Goal: Task Accomplishment & Management: Use online tool/utility

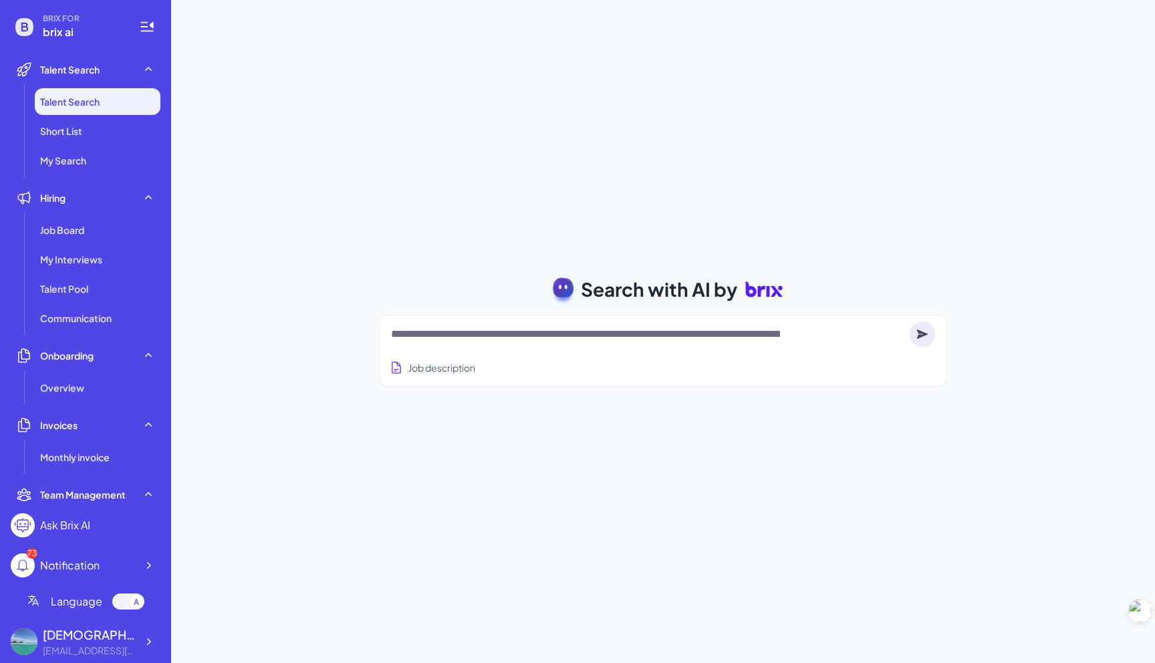
click at [306, 268] on div "Search with AI by Job description Job Titles Location Years of Experience Techn…" at bounding box center [663, 331] width 984 height 663
click at [136, 155] on li "My Search" at bounding box center [98, 160] width 126 height 27
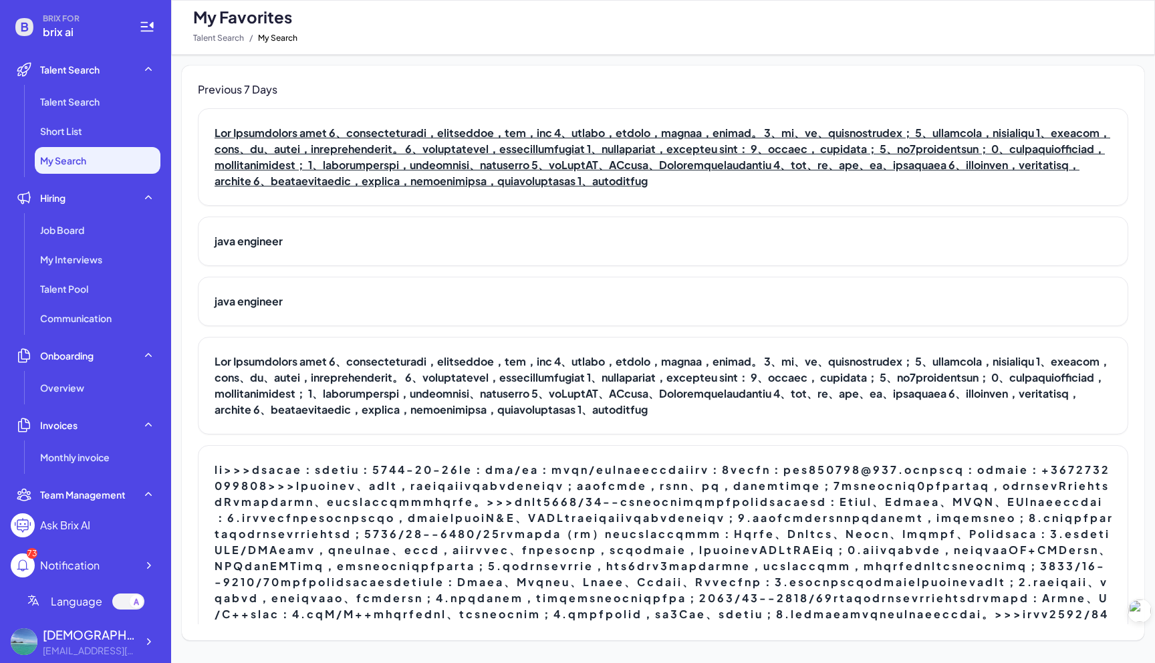
click at [267, 146] on h2 at bounding box center [663, 157] width 897 height 64
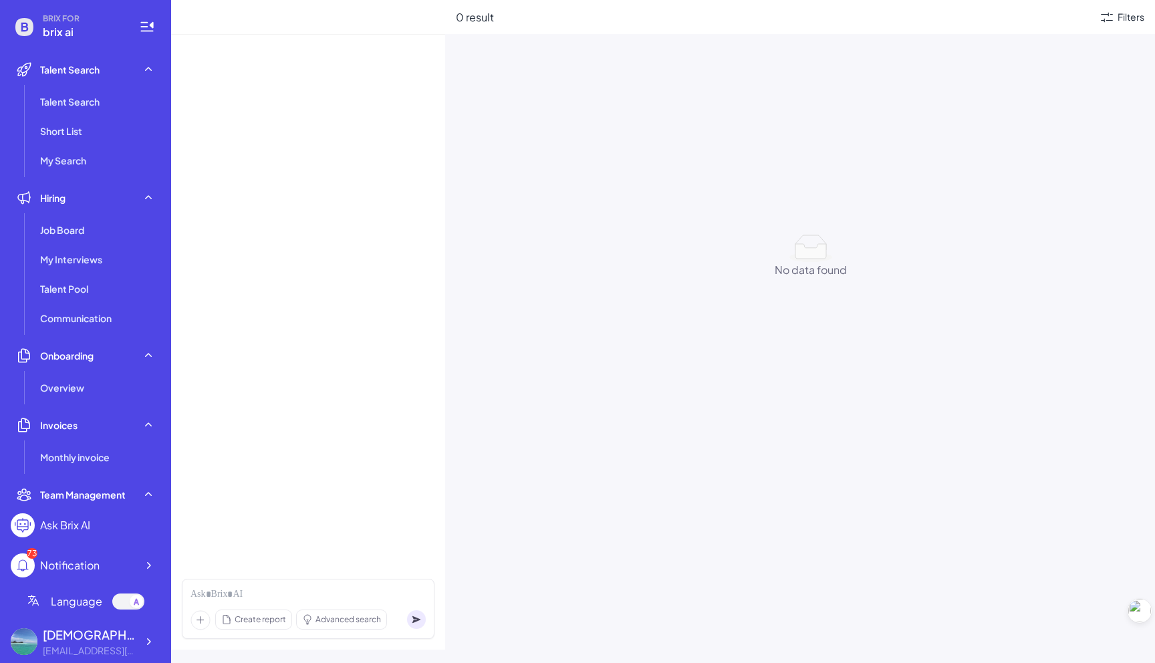
click at [267, 146] on div at bounding box center [308, 301] width 274 height 533
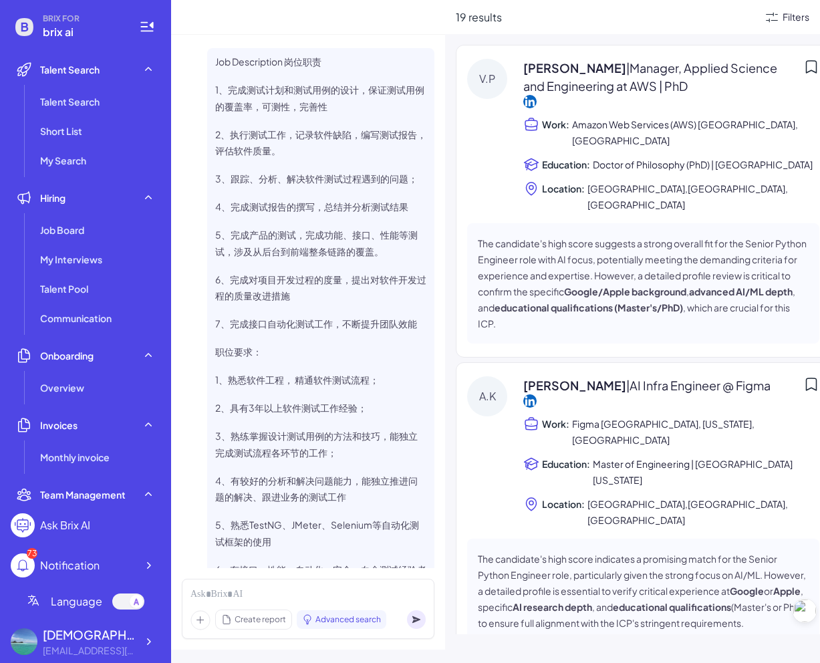
click at [792, 20] on div "Filters" at bounding box center [796, 17] width 27 height 14
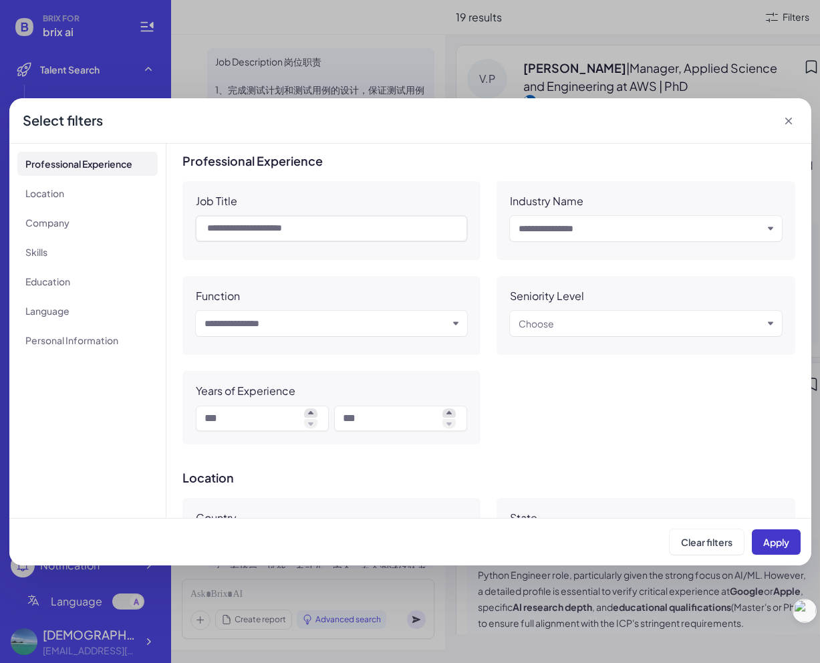
click at [770, 540] on span "Apply" at bounding box center [776, 542] width 26 height 12
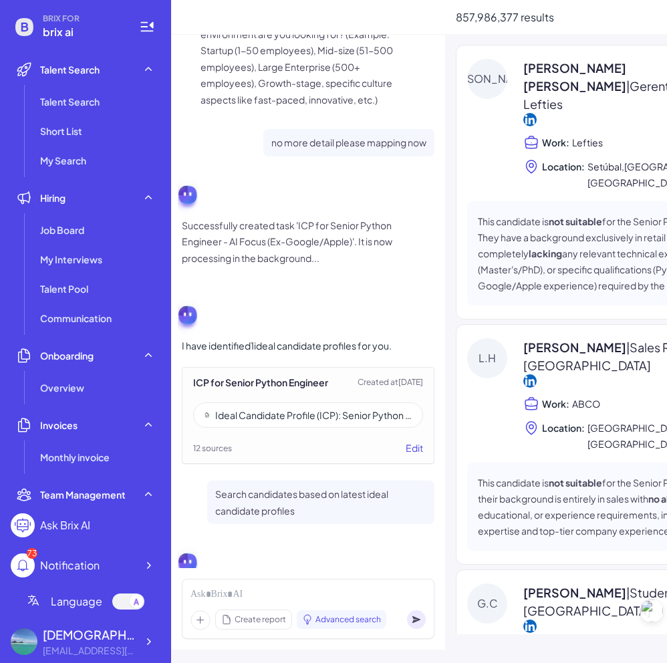
scroll to position [2590, 0]
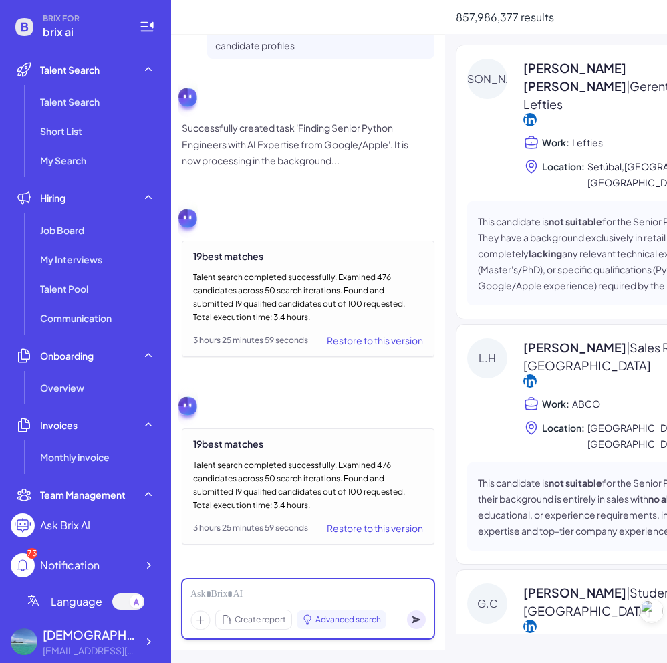
click at [309, 600] on div at bounding box center [307, 594] width 235 height 15
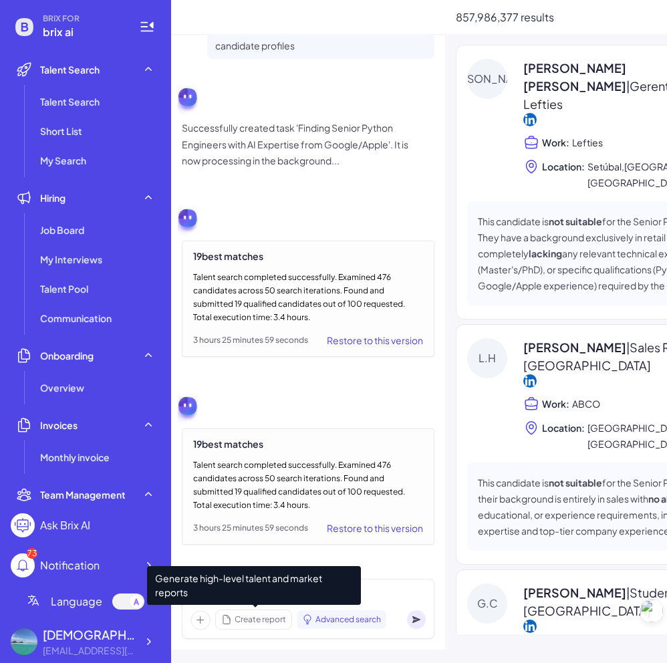
click at [287, 621] on div "Create report" at bounding box center [254, 619] width 76 height 19
click at [331, 615] on span "Advanced search" at bounding box center [347, 619] width 65 height 12
click at [267, 620] on span "Create report" at bounding box center [260, 619] width 51 height 12
click at [346, 625] on div "Advanced search" at bounding box center [342, 619] width 90 height 19
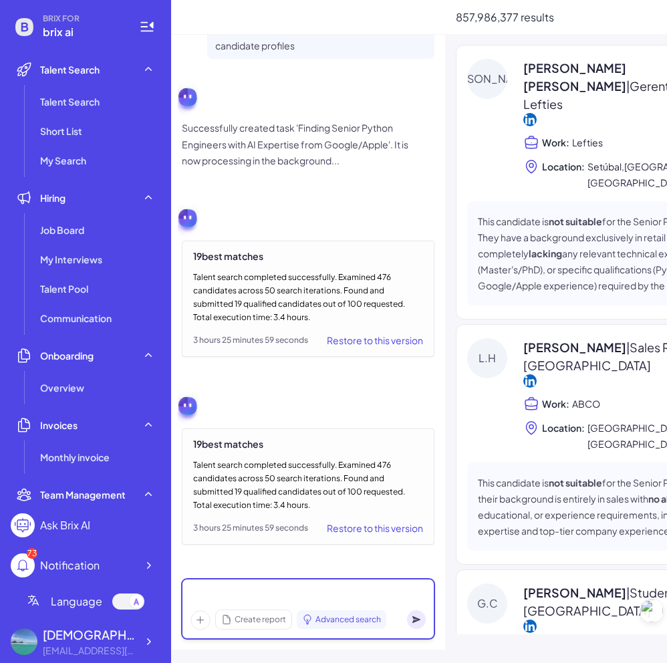
click at [219, 594] on div at bounding box center [307, 594] width 235 height 15
click at [385, 533] on div "Restore to this version" at bounding box center [375, 528] width 96 height 16
